Goal: Task Accomplishment & Management: Use online tool/utility

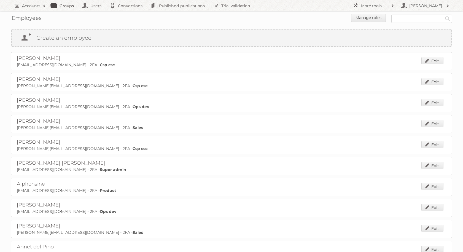
click at [69, 1] on link "Groups" at bounding box center [64, 5] width 31 height 11
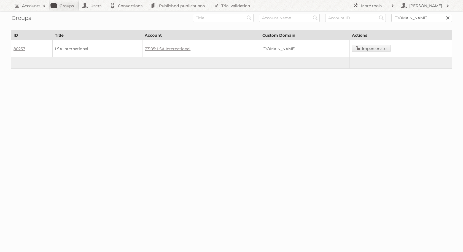
click at [449, 18] on link at bounding box center [448, 18] width 8 height 8
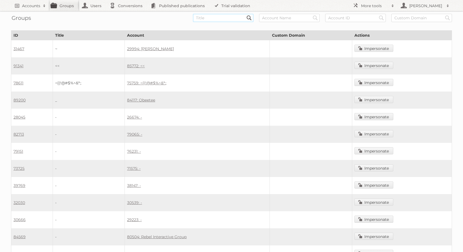
click at [238, 21] on input "text" at bounding box center [223, 18] width 61 height 8
type input "hornbach"
click at [245, 14] on input "Search" at bounding box center [249, 18] width 8 height 8
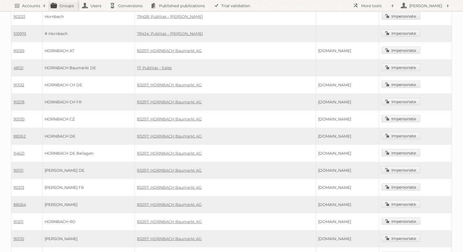
scroll to position [67, 0]
click at [180, 150] on td "83297: HORNBACH Baumarkt AG" at bounding box center [225, 152] width 181 height 17
click at [185, 151] on link "83297: HORNBACH Baumarkt AG" at bounding box center [169, 153] width 65 height 5
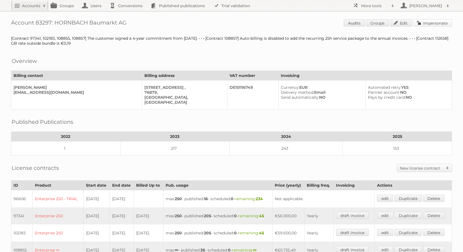
click at [433, 24] on link "Impersonate" at bounding box center [432, 22] width 39 height 7
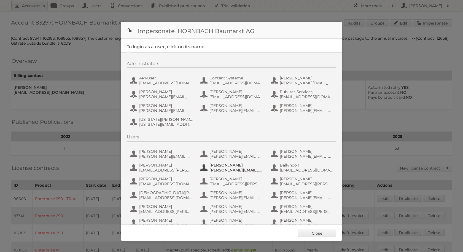
click at [222, 166] on span "[PERSON_NAME]" at bounding box center [236, 165] width 53 height 5
